Goal: Find specific page/section: Find specific page/section

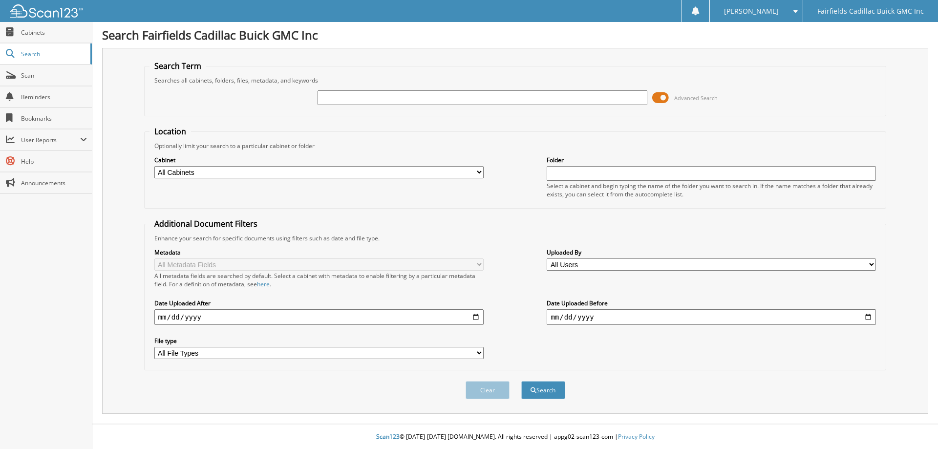
click at [369, 103] on input "text" at bounding box center [482, 97] width 329 height 15
type input "B2610"
click at [659, 94] on span at bounding box center [660, 97] width 17 height 15
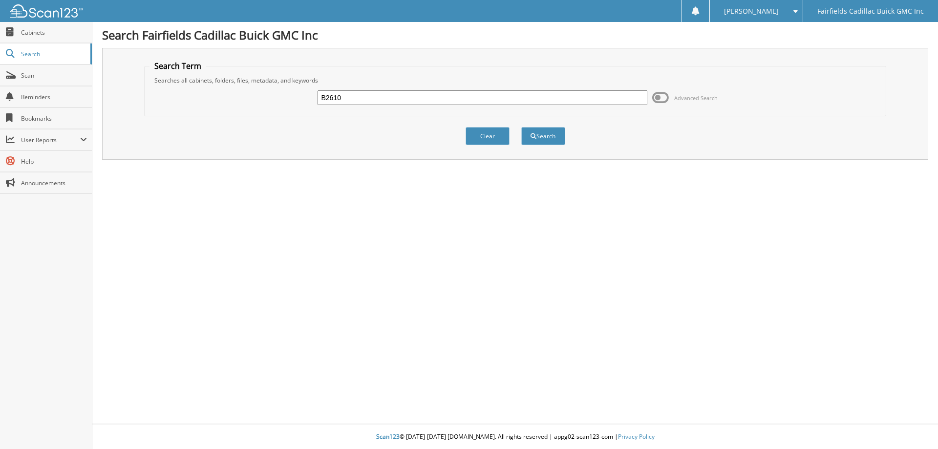
click at [379, 103] on input "B2610" at bounding box center [482, 97] width 329 height 15
click at [552, 141] on button "Search" at bounding box center [543, 136] width 44 height 18
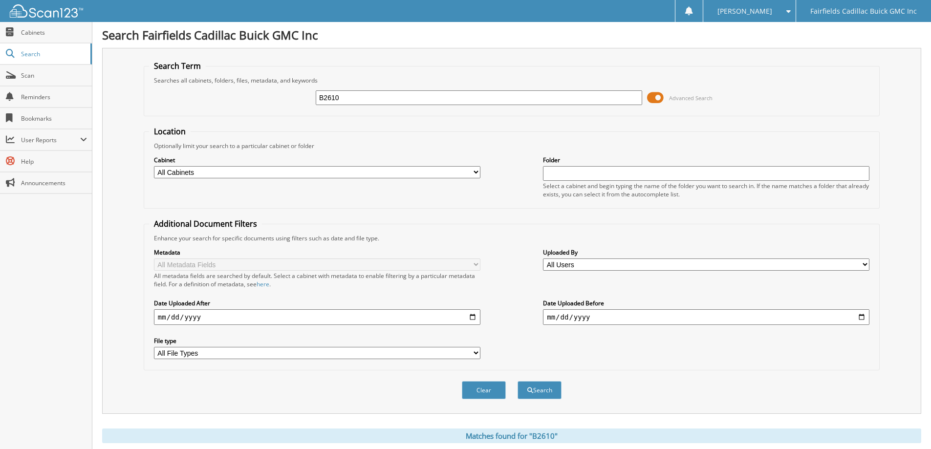
click at [650, 94] on span at bounding box center [655, 97] width 17 height 15
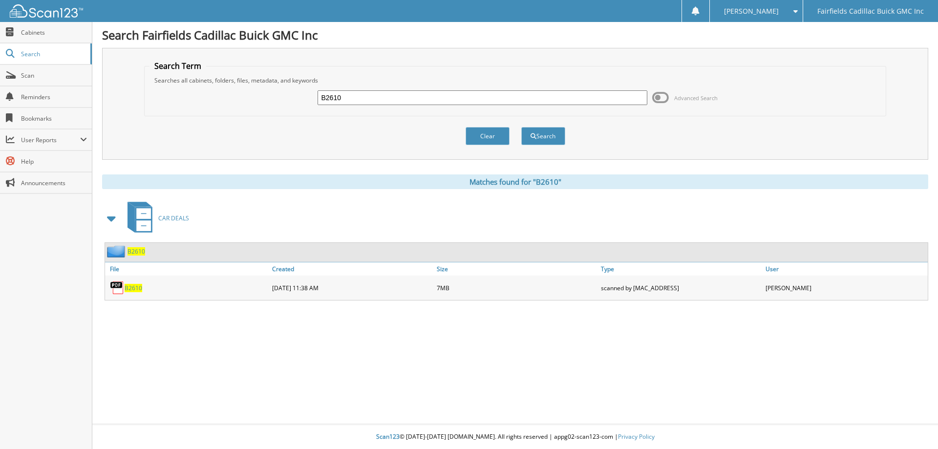
click at [129, 290] on span "B2610" at bounding box center [134, 288] width 18 height 8
